Goal: Information Seeking & Learning: Learn about a topic

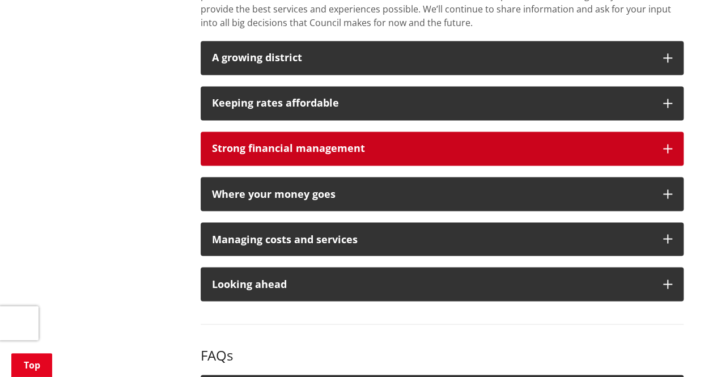
scroll to position [907, 0]
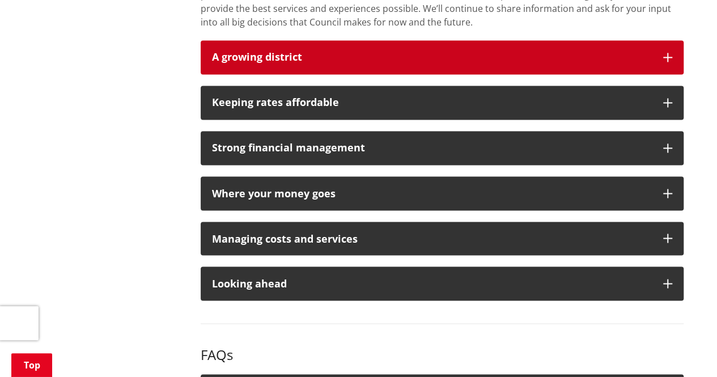
click at [643, 52] on h3 "A growing district" at bounding box center [432, 57] width 440 height 11
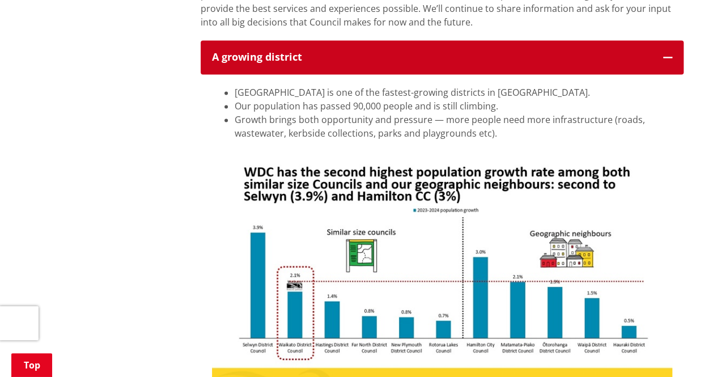
click at [643, 52] on h3 "A growing district" at bounding box center [432, 57] width 440 height 11
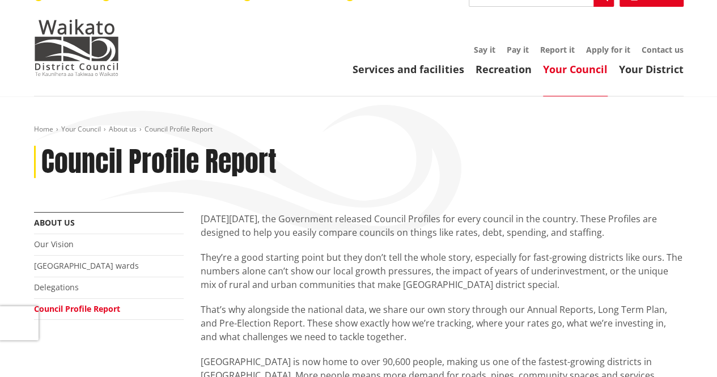
scroll to position [0, 0]
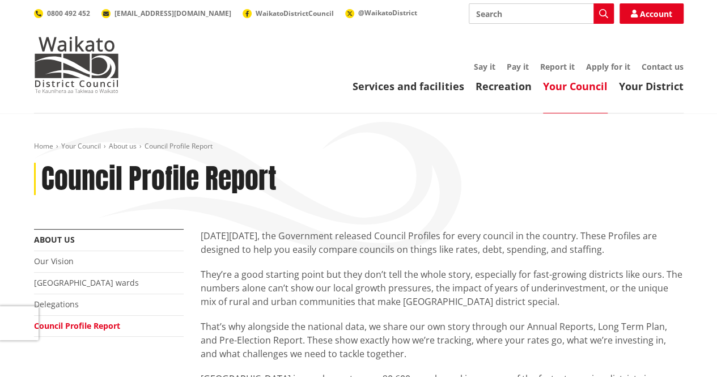
click at [593, 89] on link "Your Council" at bounding box center [575, 86] width 65 height 14
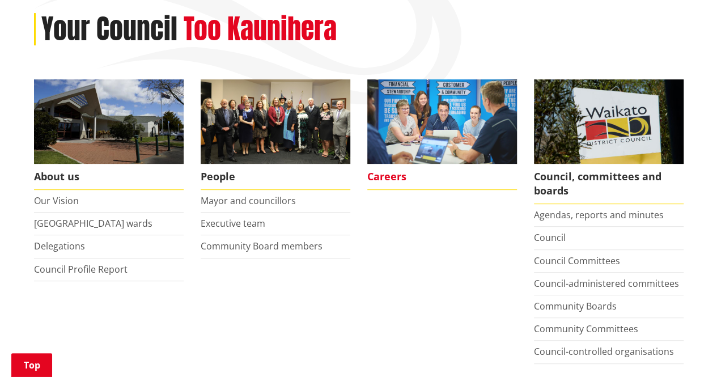
scroll to position [170, 0]
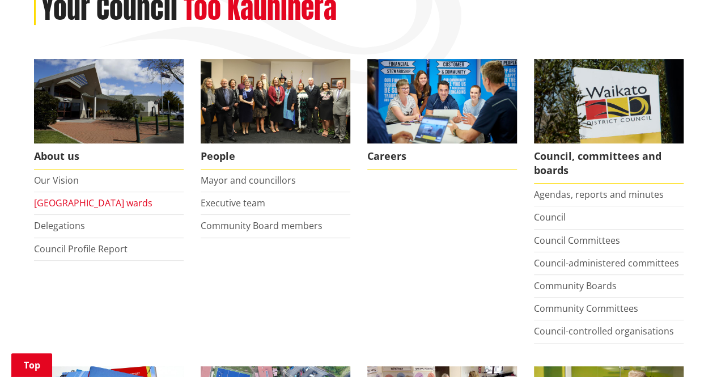
click at [67, 203] on link "[GEOGRAPHIC_DATA] wards" at bounding box center [93, 203] width 119 height 12
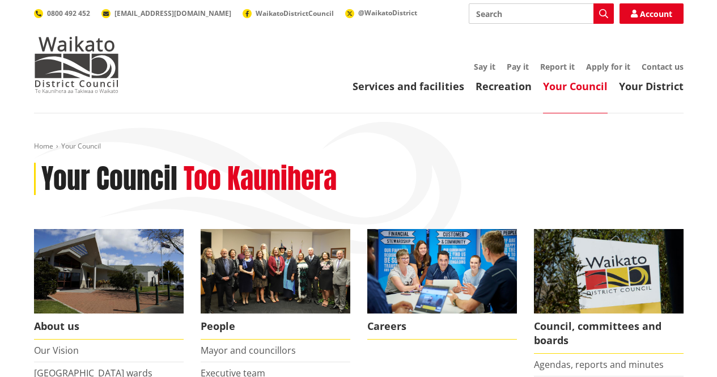
scroll to position [170, 0]
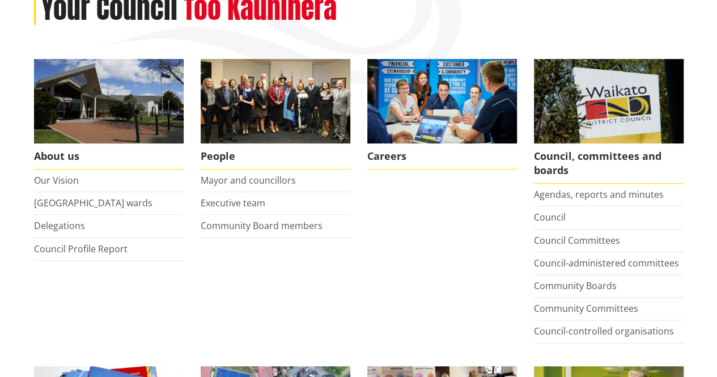
click at [58, 234] on li "Delegations" at bounding box center [109, 226] width 150 height 23
click at [58, 229] on link "Delegations" at bounding box center [59, 225] width 51 height 12
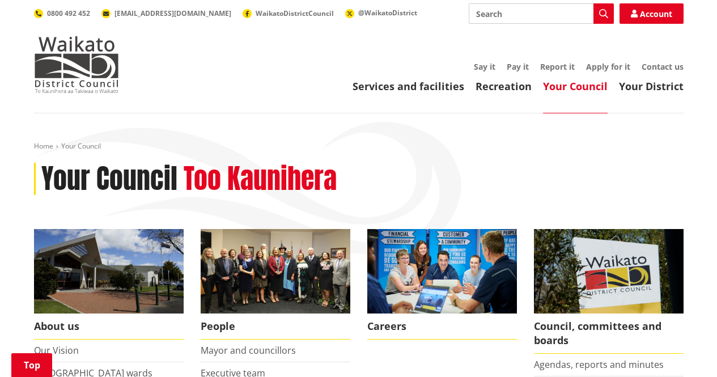
scroll to position [170, 0]
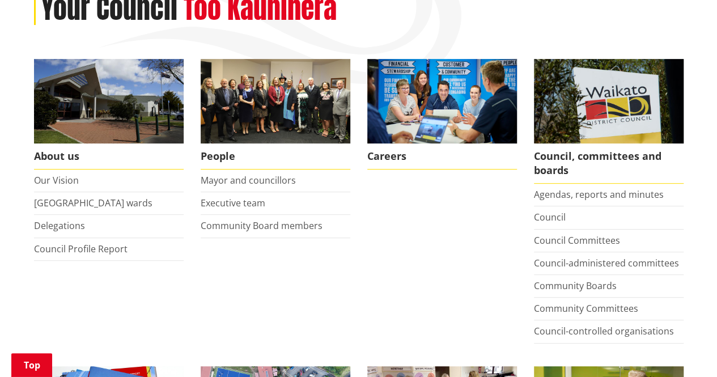
click at [41, 236] on li "Delegations" at bounding box center [109, 226] width 150 height 23
click at [45, 247] on link "Council Profile Report" at bounding box center [81, 249] width 94 height 12
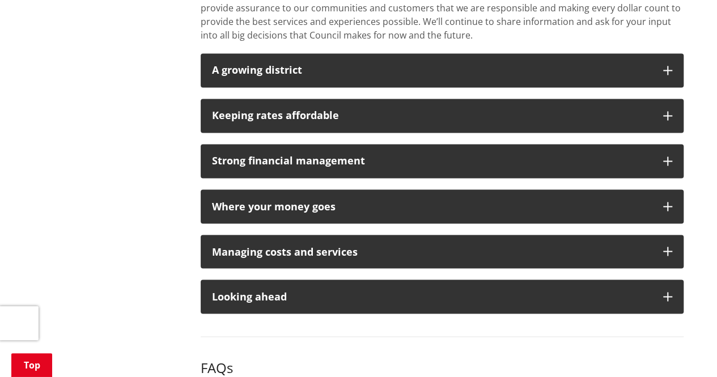
scroll to position [907, 0]
